Goal: Task Accomplishment & Management: Manage account settings

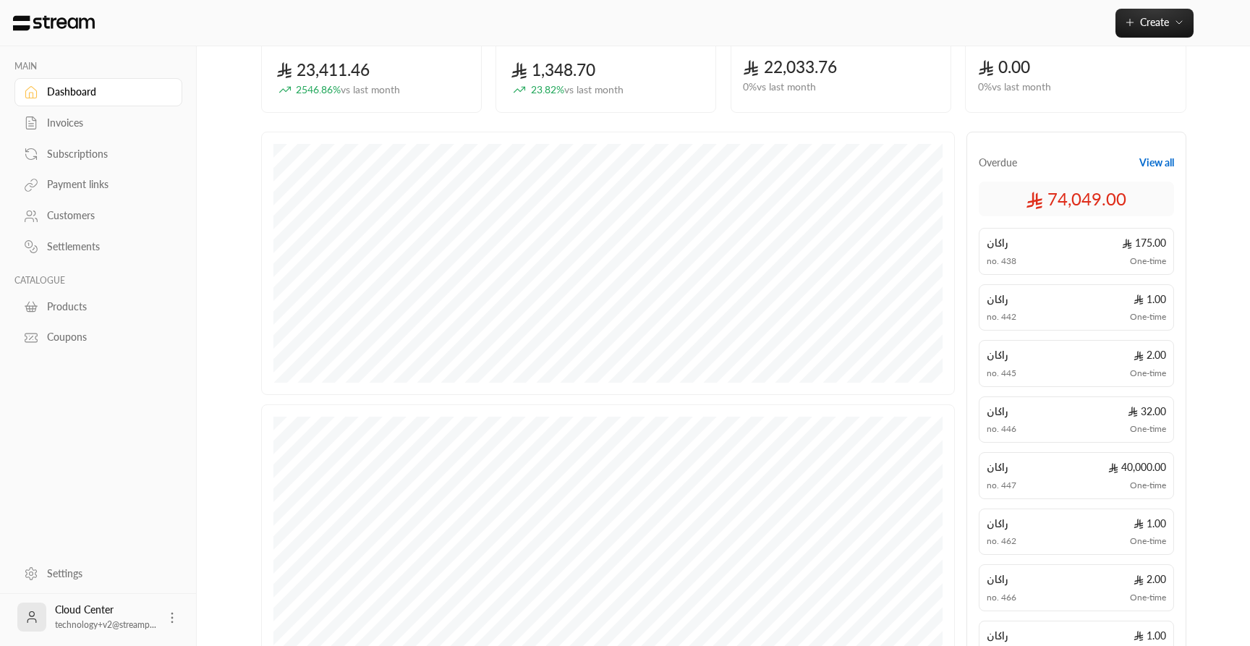
scroll to position [29, 0]
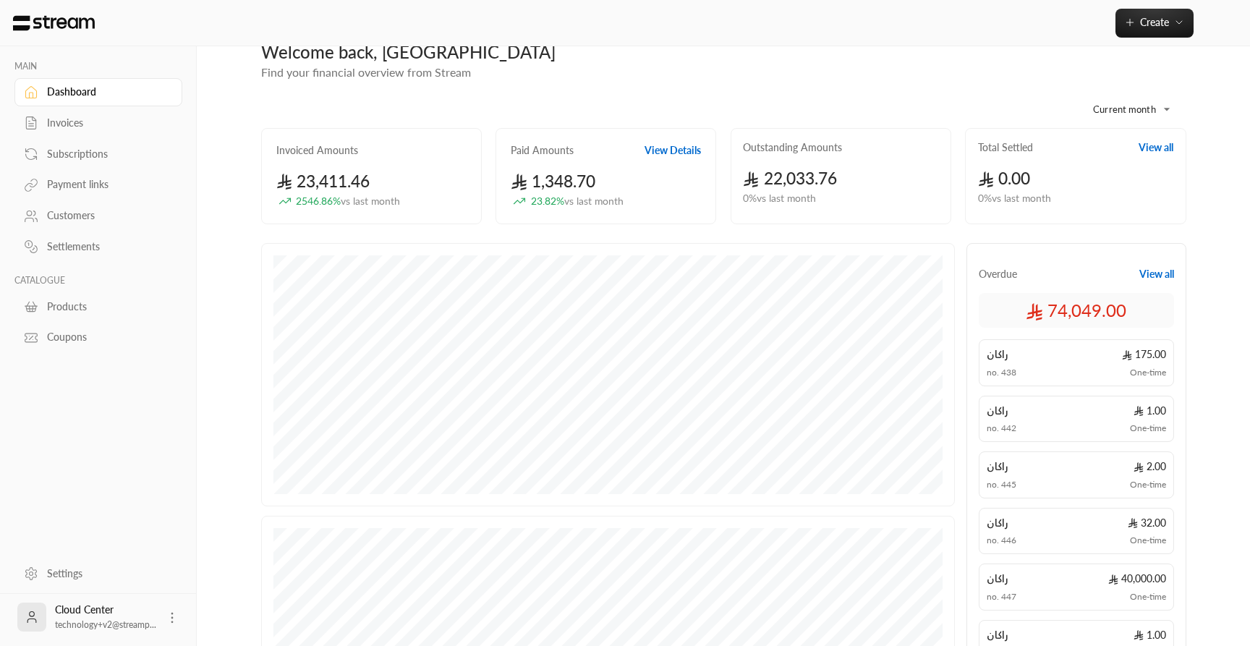
click at [174, 619] on icon at bounding box center [172, 618] width 14 height 14
click at [158, 623] on li "Logout" at bounding box center [150, 617] width 53 height 23
